Goal: Communication & Community: Connect with others

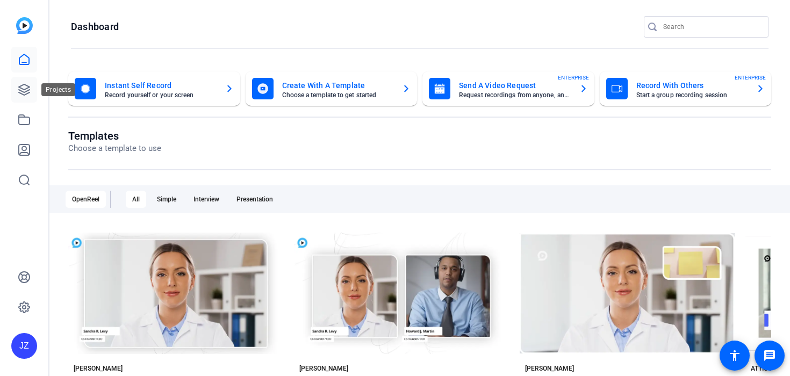
click at [19, 91] on icon at bounding box center [24, 89] width 13 height 13
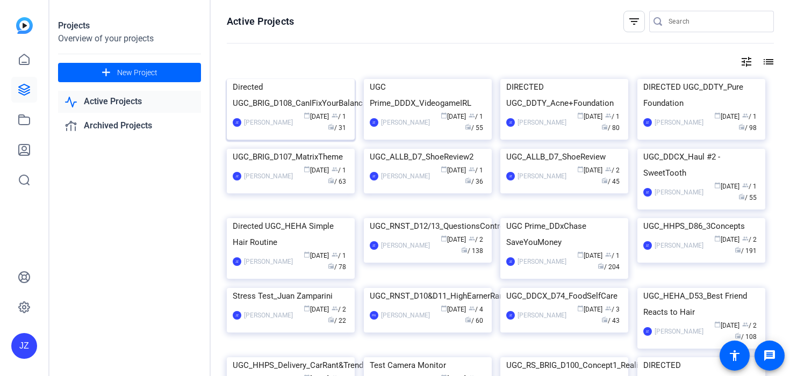
click at [290, 111] on div "Directed UGC_BRIG_D108_CanIFixYourBalanc" at bounding box center [291, 95] width 116 height 32
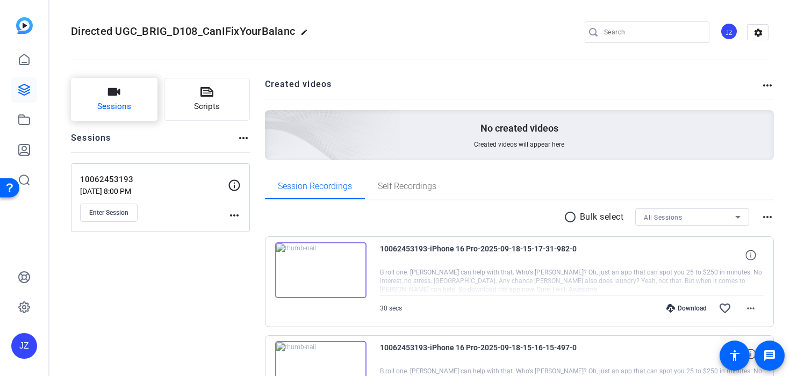
click at [145, 95] on button "Sessions" at bounding box center [114, 99] width 87 height 43
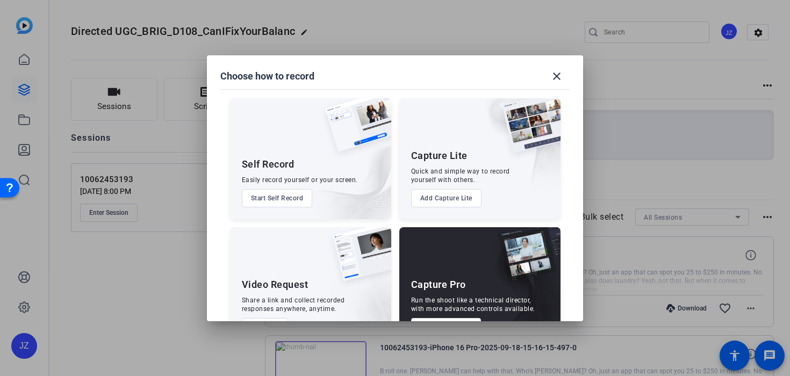
scroll to position [38, 0]
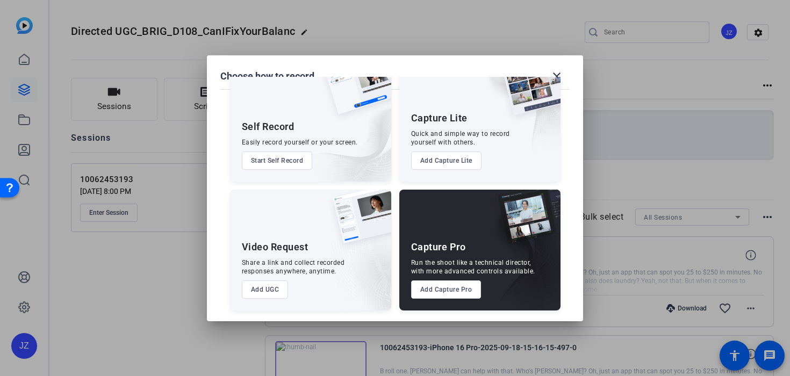
click at [465, 285] on button "Add Capture Pro" at bounding box center [446, 290] width 70 height 18
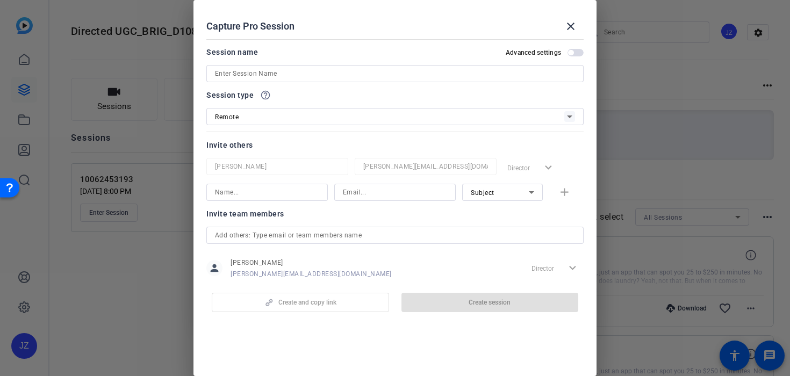
click at [306, 69] on input at bounding box center [395, 73] width 360 height 13
paste input "10062379984"
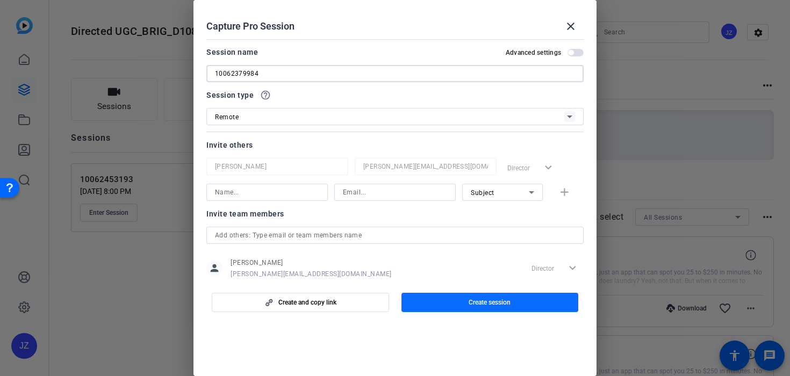
type input "10062379984"
click at [455, 314] on span "button" at bounding box center [490, 303] width 177 height 26
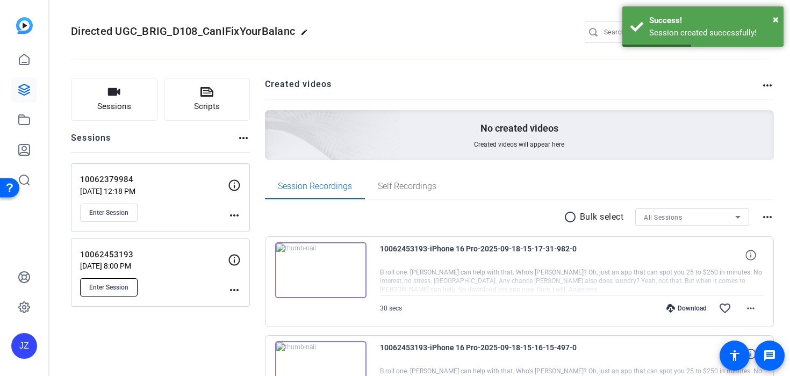
click at [124, 282] on button "Enter Session" at bounding box center [109, 287] width 58 height 18
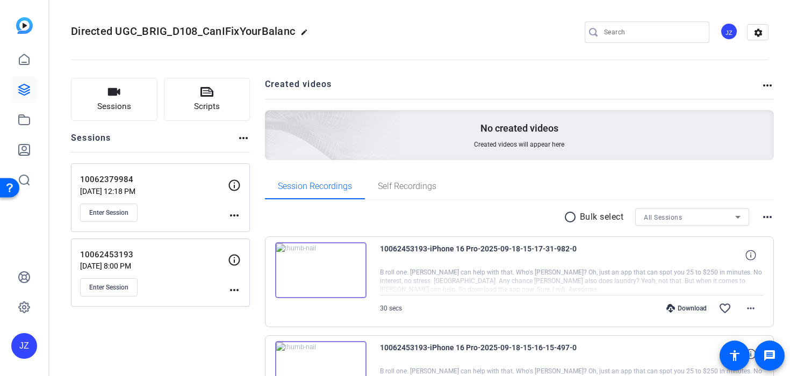
click at [130, 203] on div "10062379984 [DATE] 12:18 PM Enter Session" at bounding box center [154, 198] width 148 height 48
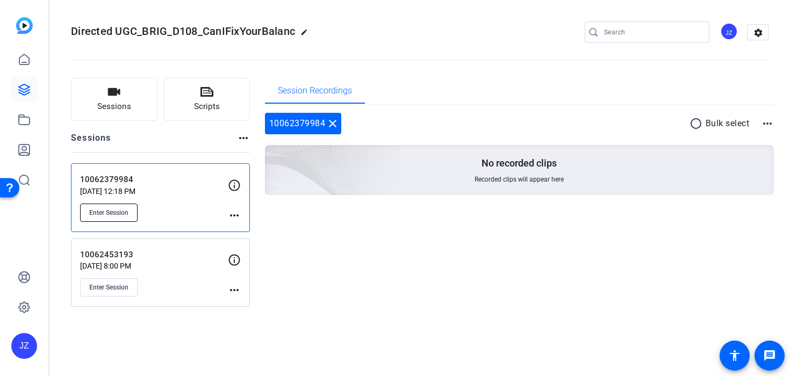
click at [119, 216] on span "Enter Session" at bounding box center [108, 213] width 39 height 9
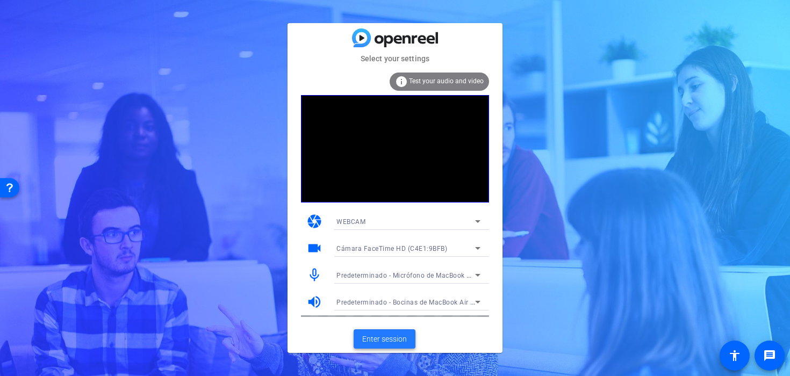
click at [368, 339] on span "Enter session" at bounding box center [384, 339] width 45 height 11
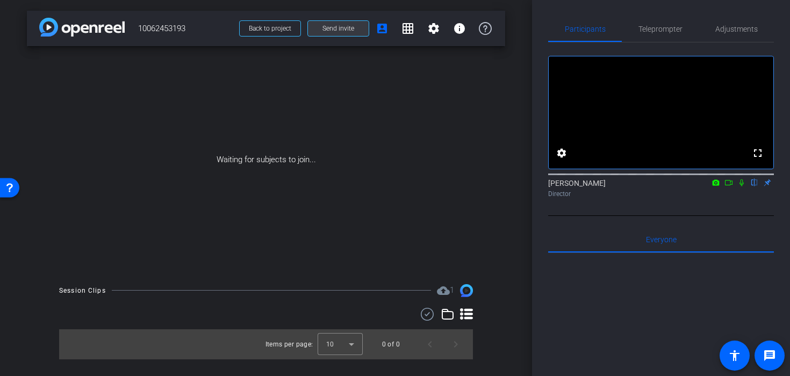
click at [347, 26] on span "Send invite" at bounding box center [339, 28] width 32 height 9
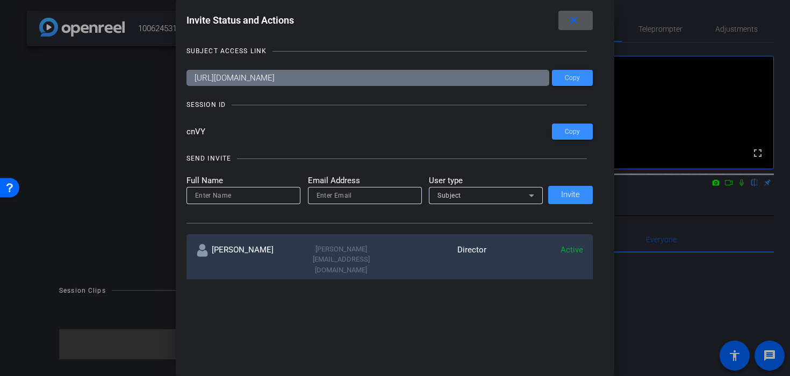
click at [251, 195] on input at bounding box center [243, 195] width 97 height 13
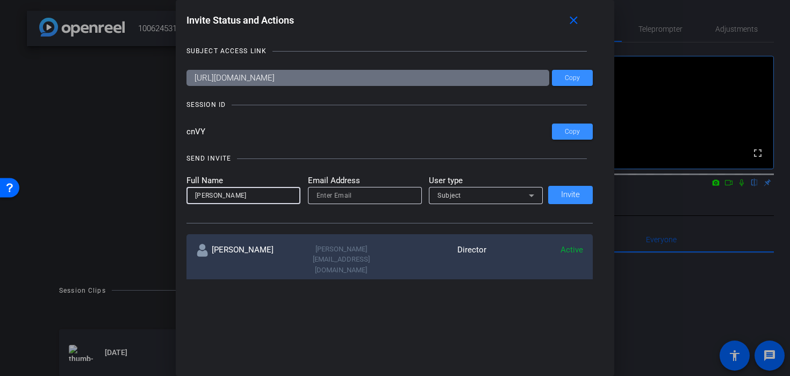
type input "Graham"
click at [328, 192] on input "email" at bounding box center [365, 195] width 97 height 13
paste input "gfhig26@gmail.com"
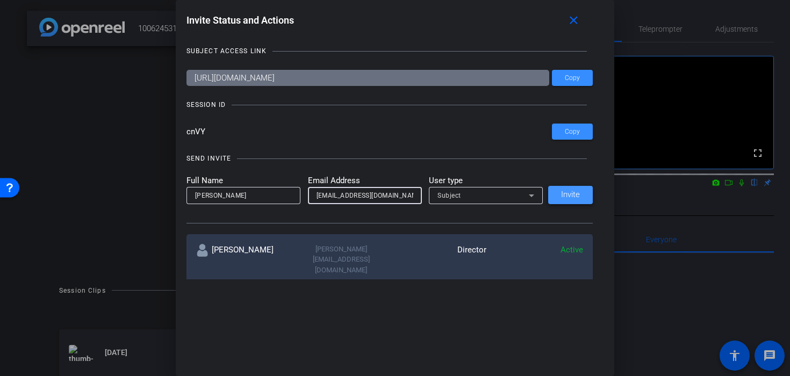
type input "gfhig26@gmail.com"
click at [574, 193] on span "Invite" at bounding box center [570, 195] width 19 height 8
click at [240, 196] on input at bounding box center [243, 195] width 97 height 13
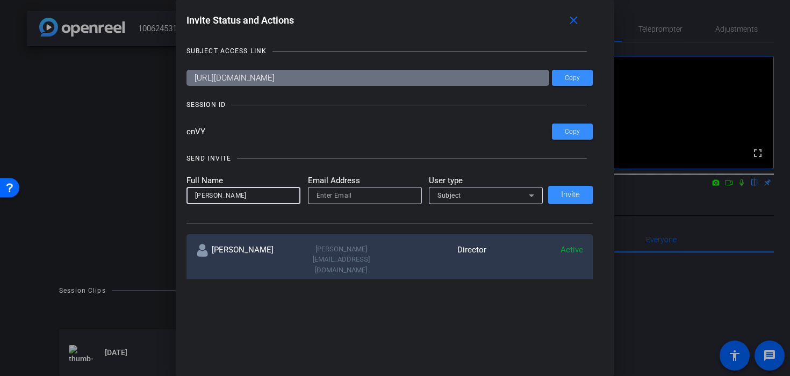
type input "Andrew"
click at [320, 195] on input "email" at bounding box center [365, 195] width 97 height 13
paste input "imandrewcolin@gmail.com"
type input "imandrewcolin@gmail.com"
click at [366, 164] on div "SEND INVITE Full Name Andrew Email Address imandrewcolin@gmail.com User type Su…" at bounding box center [390, 182] width 407 height 81
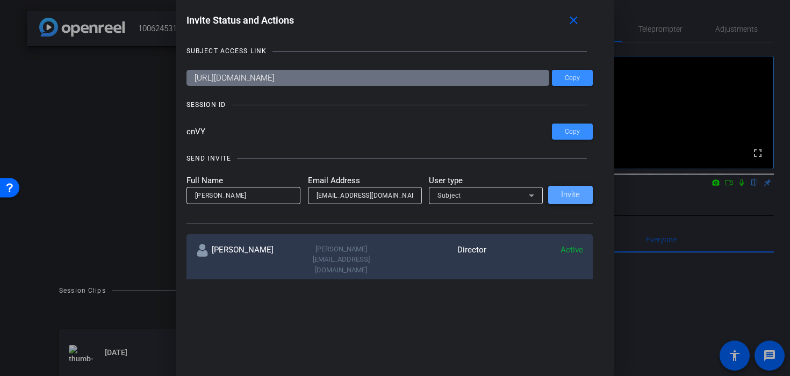
click at [564, 196] on span "Invite" at bounding box center [570, 195] width 19 height 8
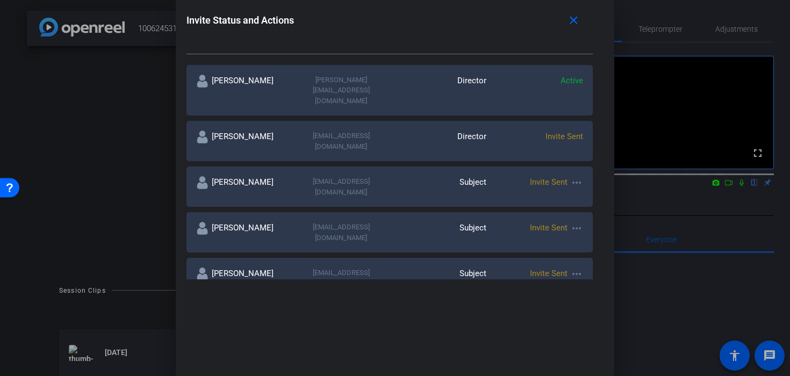
scroll to position [159, 0]
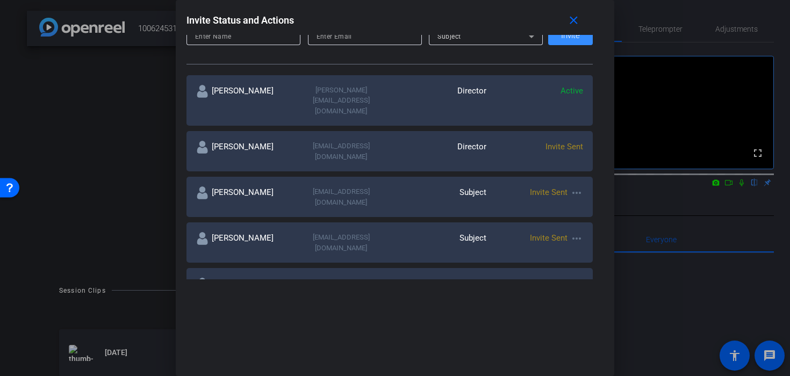
click at [583, 187] on mat-icon "more_horiz" at bounding box center [576, 193] width 13 height 13
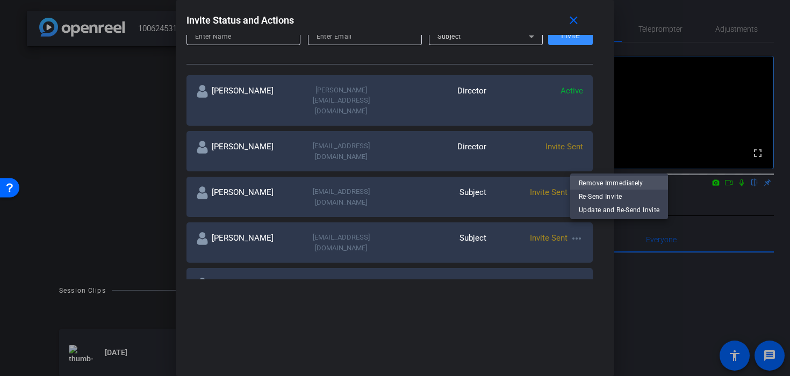
click at [590, 183] on span "Remove Immediately" at bounding box center [619, 183] width 81 height 13
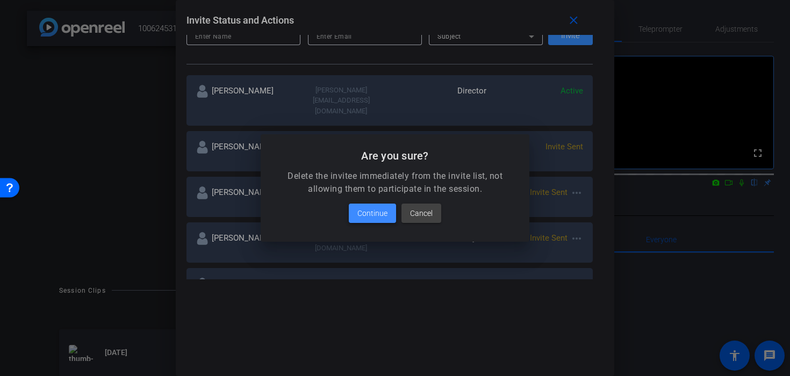
click at [379, 215] on span "Continue" at bounding box center [372, 213] width 30 height 13
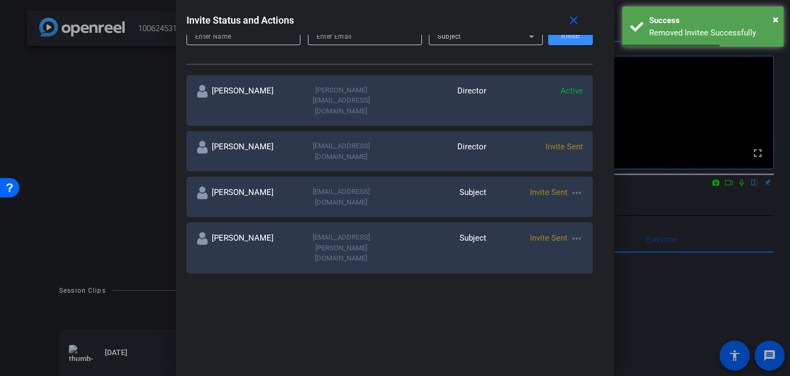
click at [577, 187] on mat-icon "more_horiz" at bounding box center [576, 193] width 13 height 13
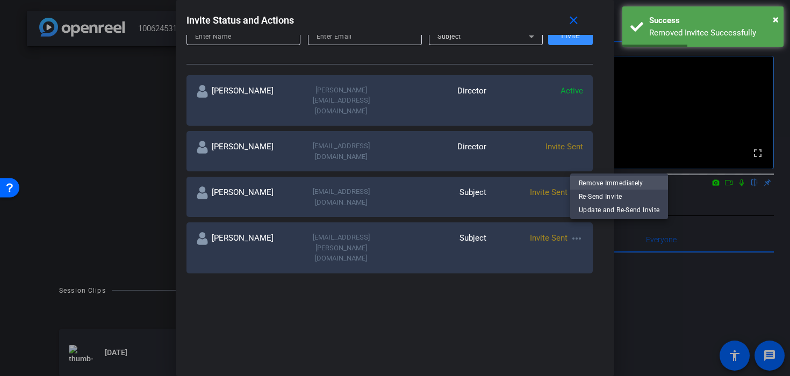
click at [581, 184] on span "Remove Immediately" at bounding box center [619, 183] width 81 height 13
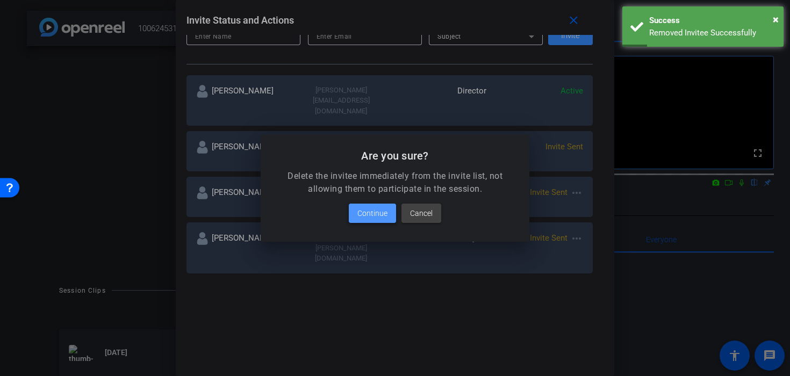
click at [375, 214] on span "Continue" at bounding box center [372, 213] width 30 height 13
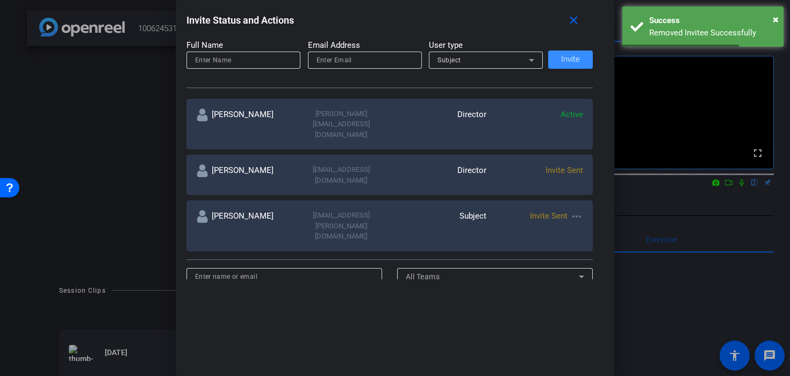
scroll to position [134, 0]
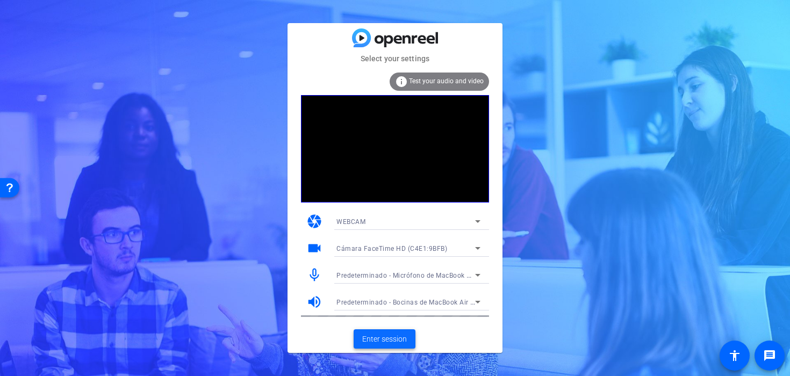
click at [396, 341] on span "Enter session" at bounding box center [384, 339] width 45 height 11
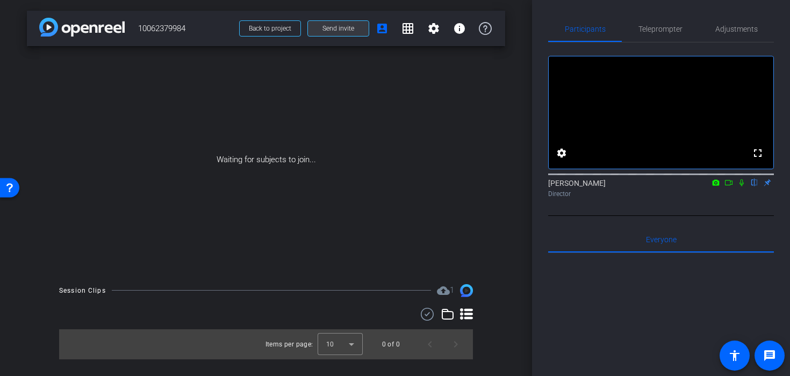
click at [329, 31] on span "Send invite" at bounding box center [339, 28] width 32 height 9
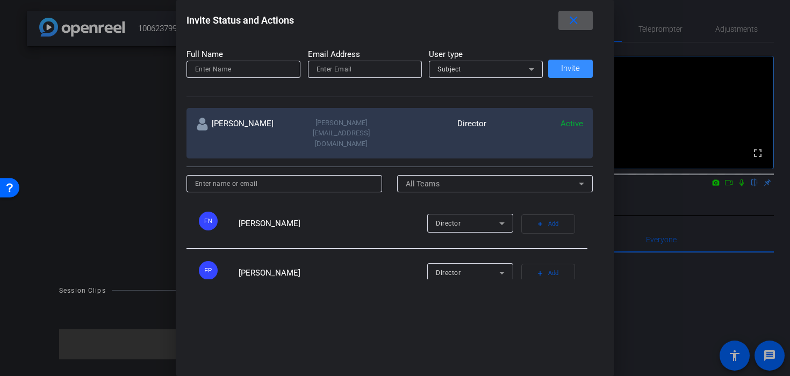
scroll to position [125, 0]
click at [532, 215] on span "button" at bounding box center [548, 225] width 53 height 26
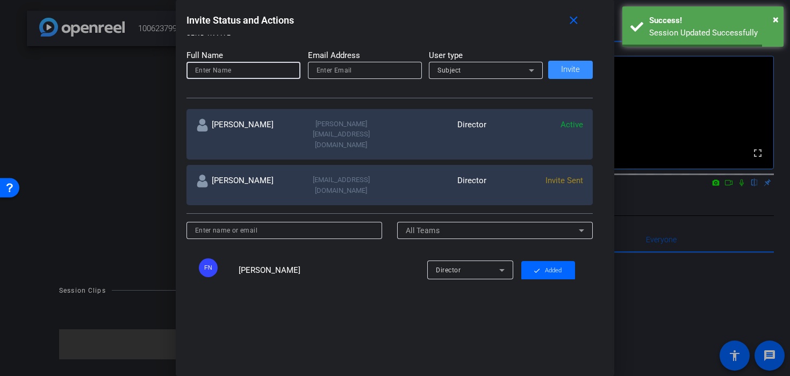
click at [214, 69] on input at bounding box center [243, 70] width 97 height 13
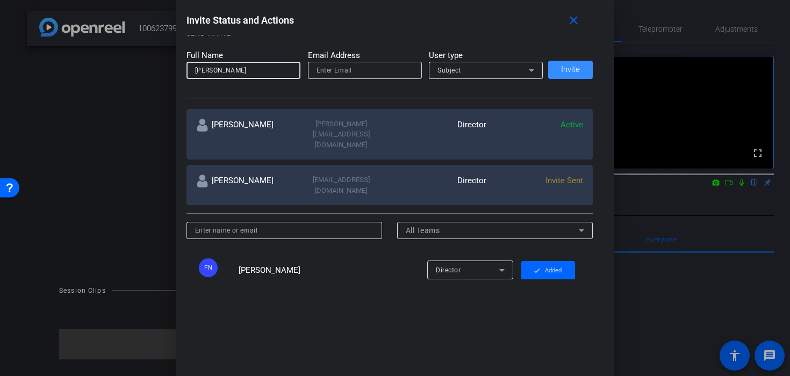
type input "[PERSON_NAME]"
click at [331, 69] on input "email" at bounding box center [365, 70] width 97 height 13
paste input "imandrewcolin@gmail.com"
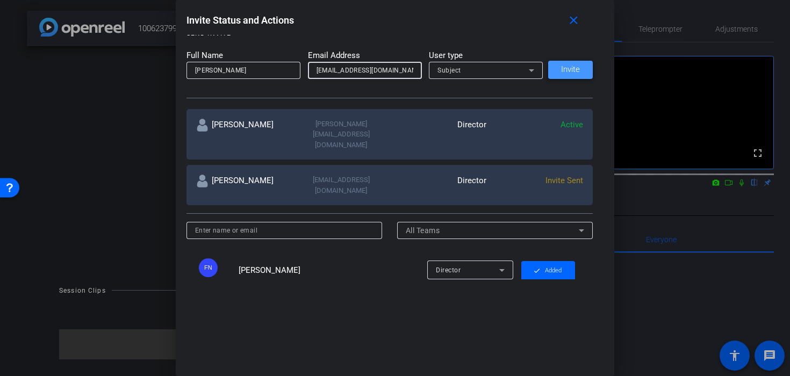
type input "imandrewcolin@gmail.com"
click at [567, 62] on span at bounding box center [570, 70] width 45 height 26
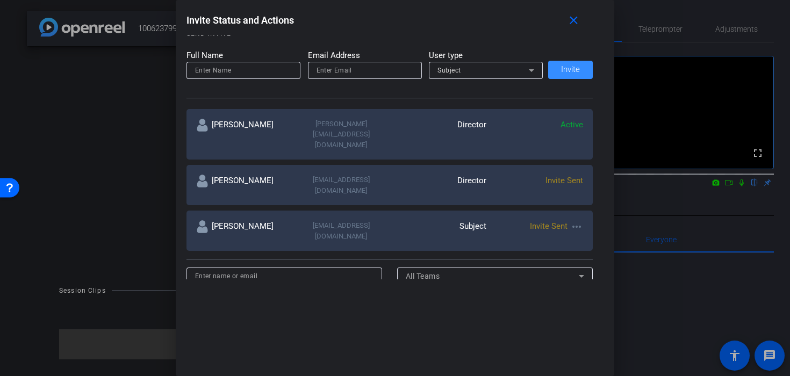
click at [246, 69] on input at bounding box center [243, 70] width 97 height 13
type input "Graham"
click at [320, 71] on input "email" at bounding box center [365, 70] width 97 height 13
paste input "gfhig26@gmail.com"
type input "gfhig26@gmail.com"
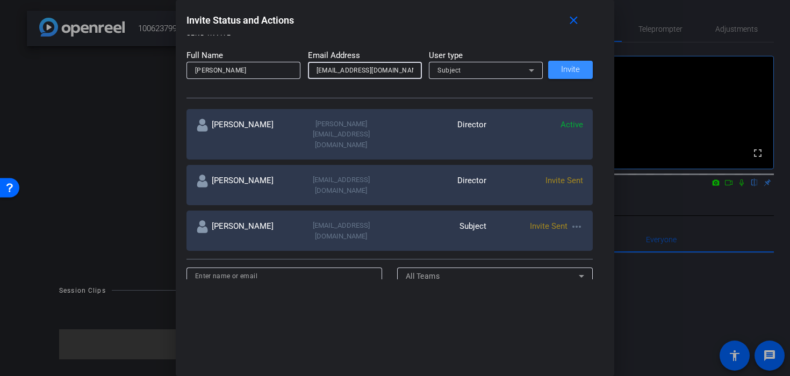
click at [370, 53] on mat-label "Email Address" at bounding box center [365, 55] width 114 height 12
click at [561, 70] on span "Invite" at bounding box center [570, 70] width 19 height 8
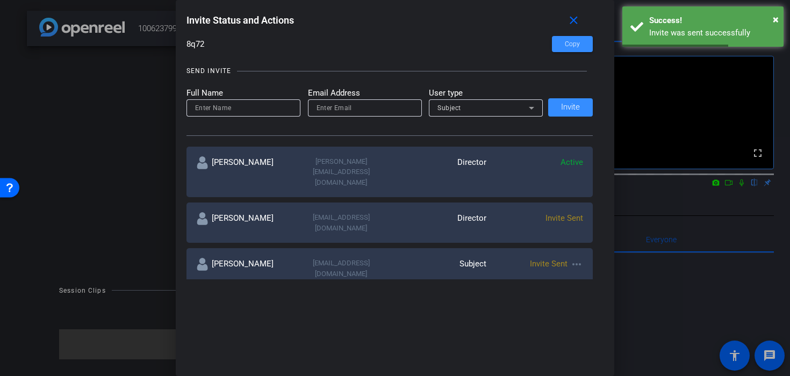
scroll to position [0, 0]
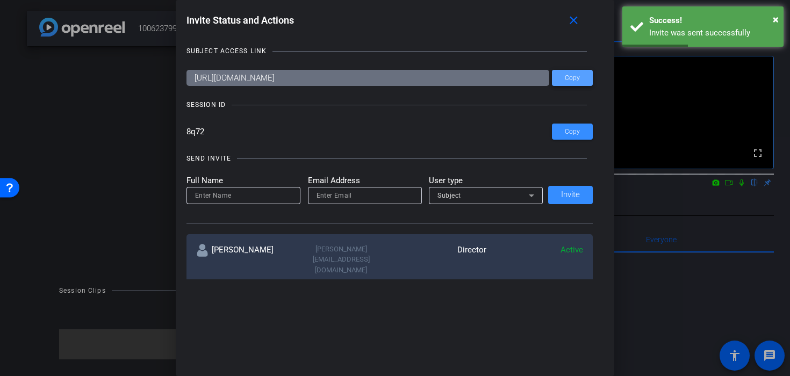
click at [585, 78] on span at bounding box center [572, 78] width 41 height 26
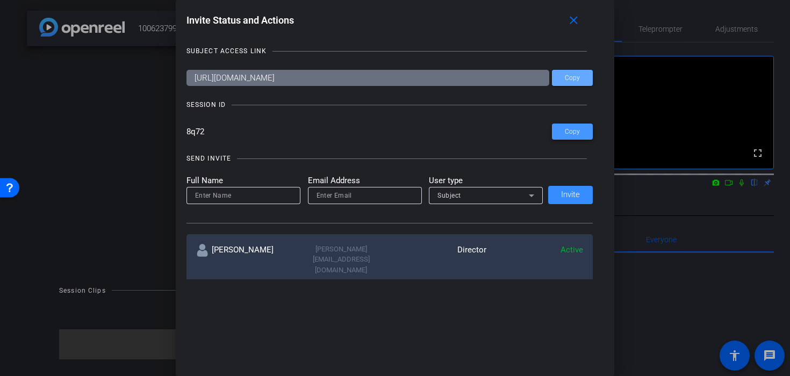
click at [563, 127] on span at bounding box center [572, 132] width 41 height 26
click at [571, 15] on mat-icon "close" at bounding box center [573, 20] width 13 height 13
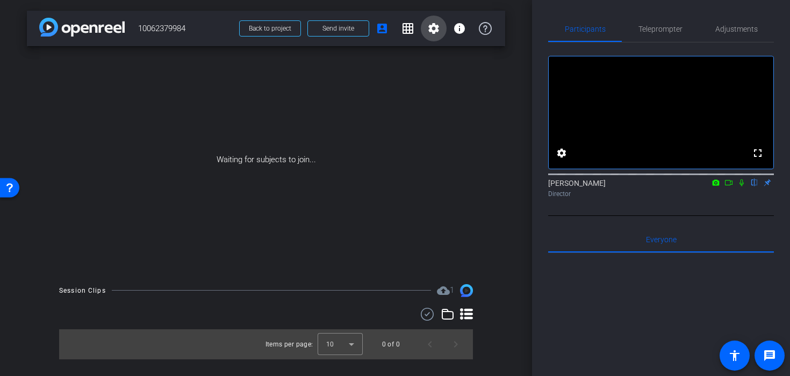
click at [439, 26] on mat-icon "settings" at bounding box center [433, 28] width 13 height 13
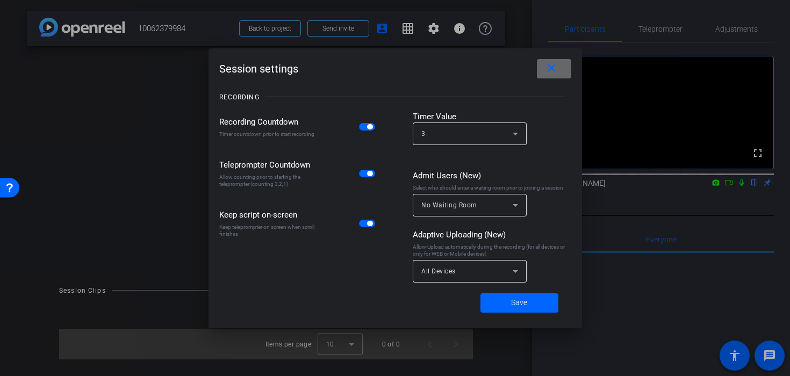
click at [550, 68] on mat-icon "close" at bounding box center [551, 68] width 13 height 13
